Goal: Communication & Community: Connect with others

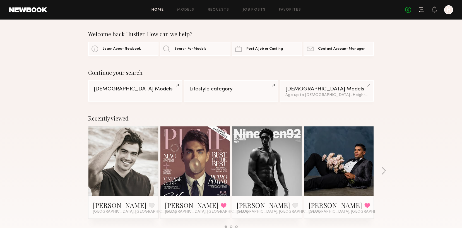
click at [419, 11] on icon at bounding box center [422, 9] width 6 height 5
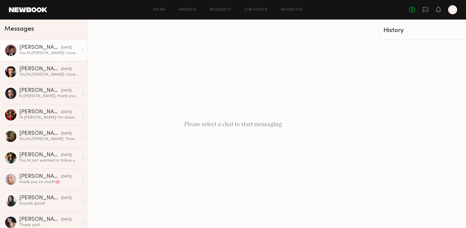
click at [34, 55] on div "You: Hi [PERSON_NAME]! I love your portfolio and would love to consider you for…" at bounding box center [48, 52] width 59 height 5
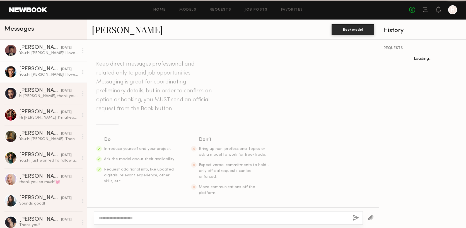
scroll to position [105, 0]
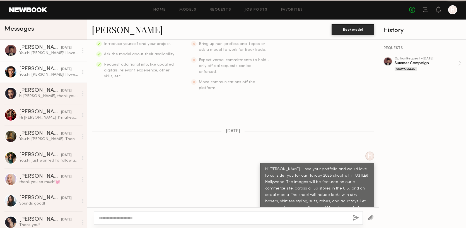
click at [40, 78] on link "[PERSON_NAME] [DATE] You: Hi [PERSON_NAME]! I love your portfolio and would lov…" at bounding box center [43, 71] width 87 height 21
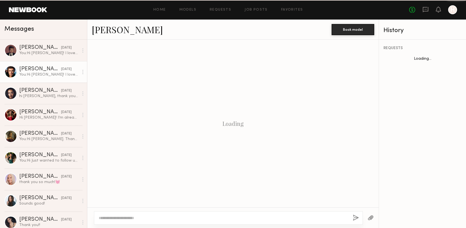
scroll to position [105, 0]
